Goal: Navigation & Orientation: Find specific page/section

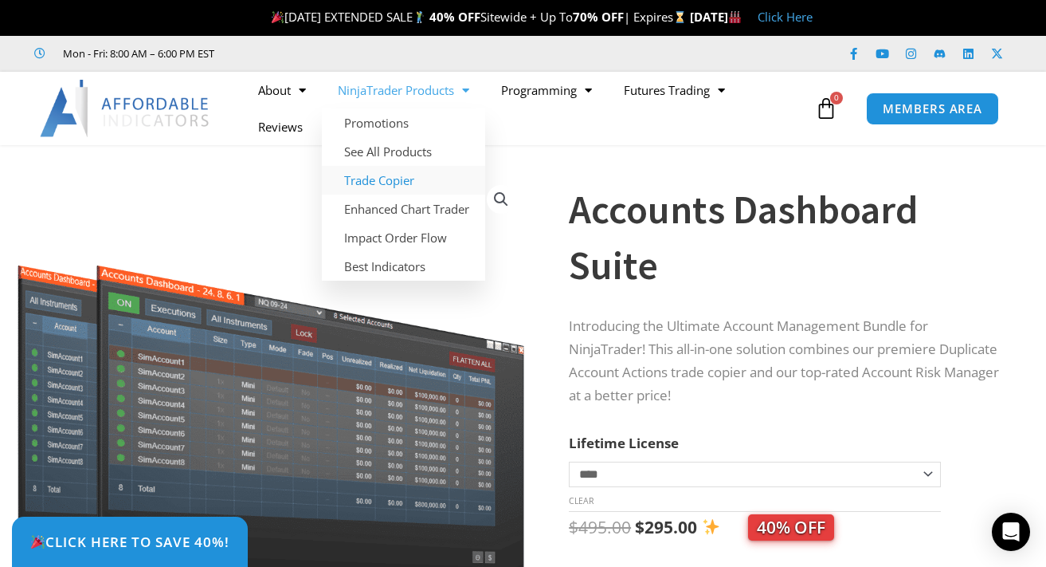
click at [395, 176] on link "Trade Copier" at bounding box center [403, 180] width 163 height 29
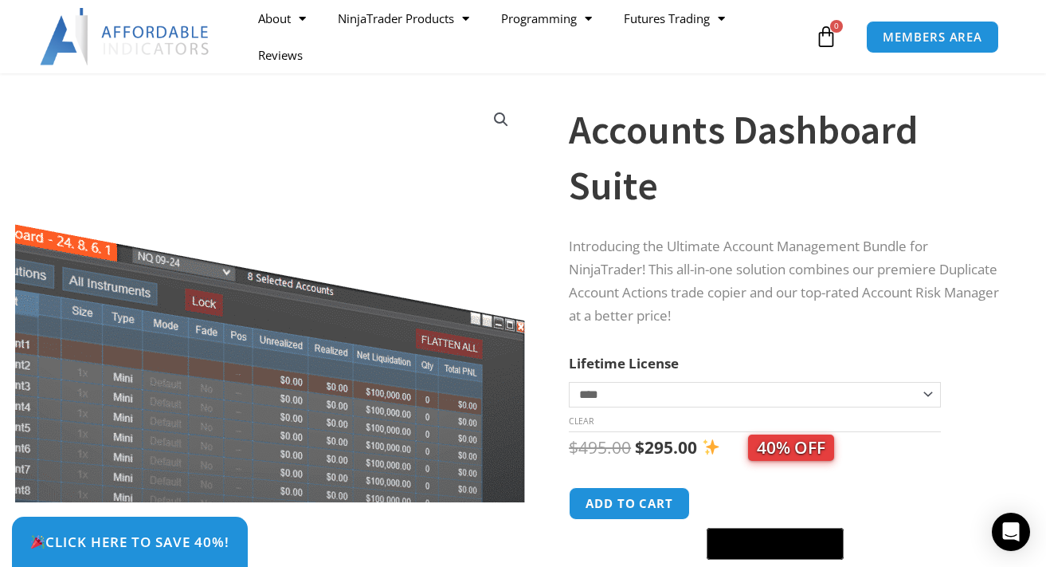
scroll to position [159, 0]
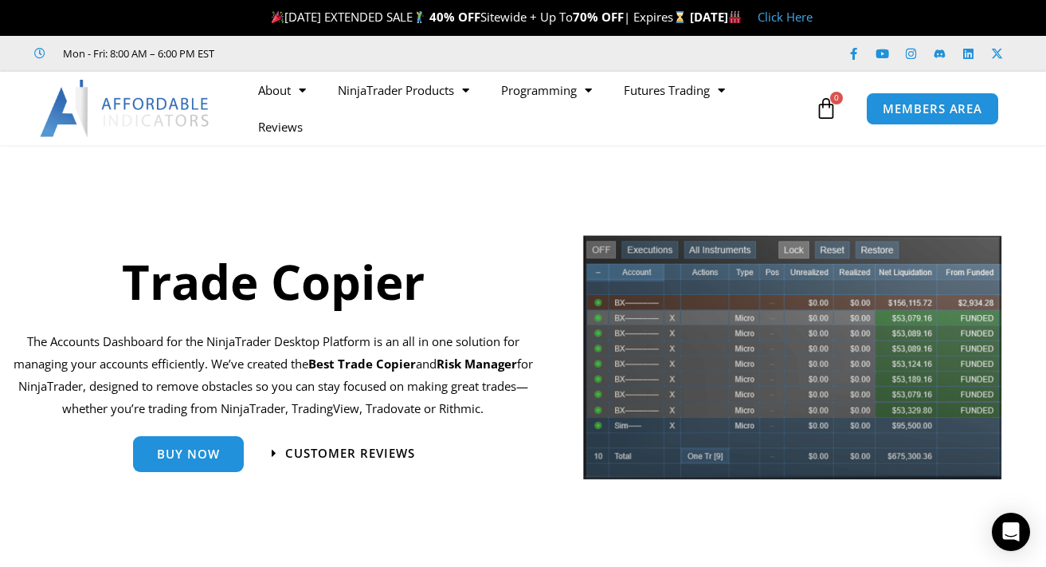
scroll to position [319, 0]
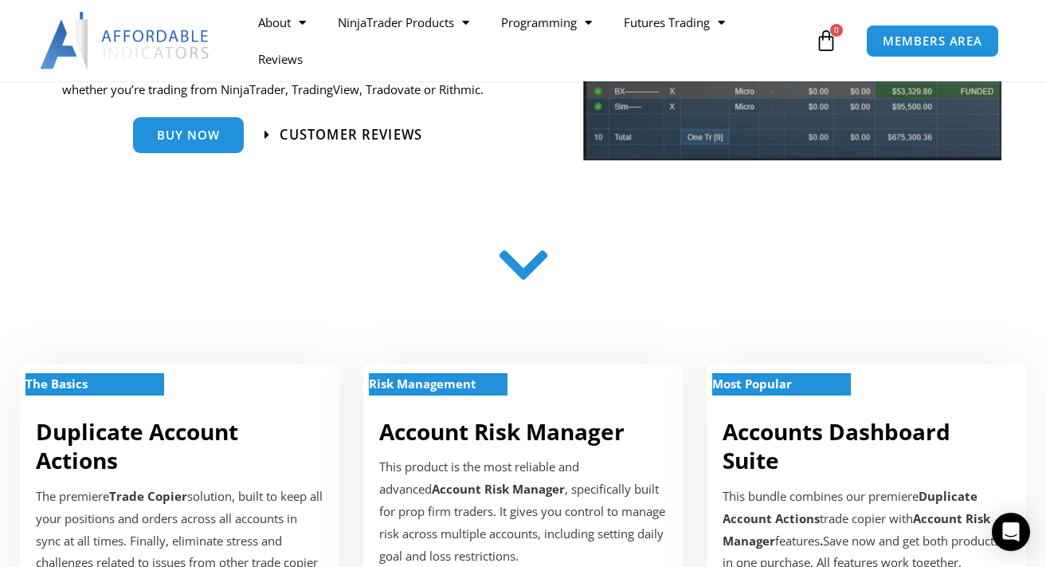
click at [348, 134] on span "Customer Reviews" at bounding box center [351, 135] width 143 height 14
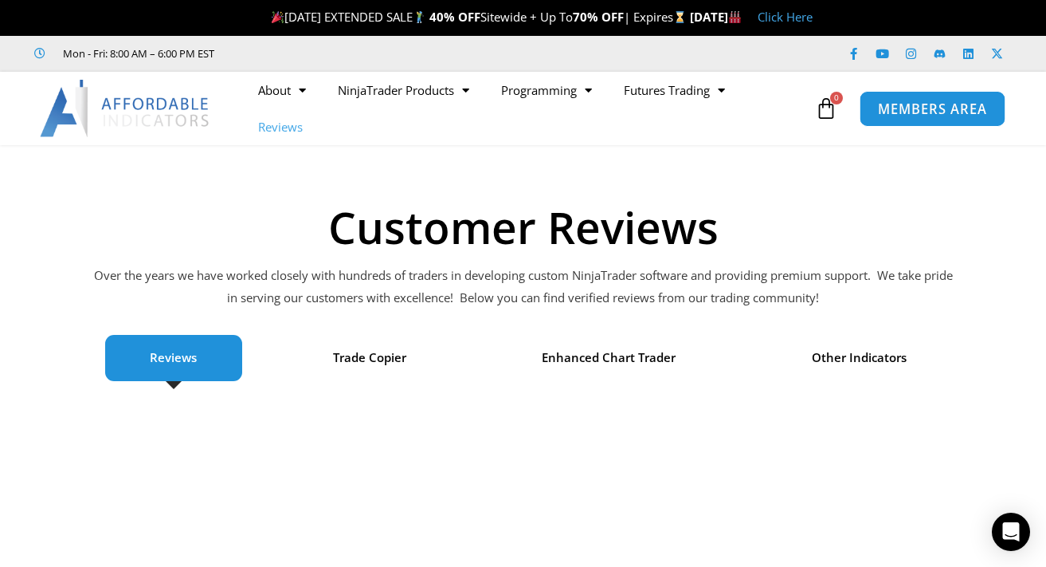
click at [931, 117] on link "MEMBERS AREA" at bounding box center [933, 108] width 146 height 36
